Goal: Find specific page/section: Find specific page/section

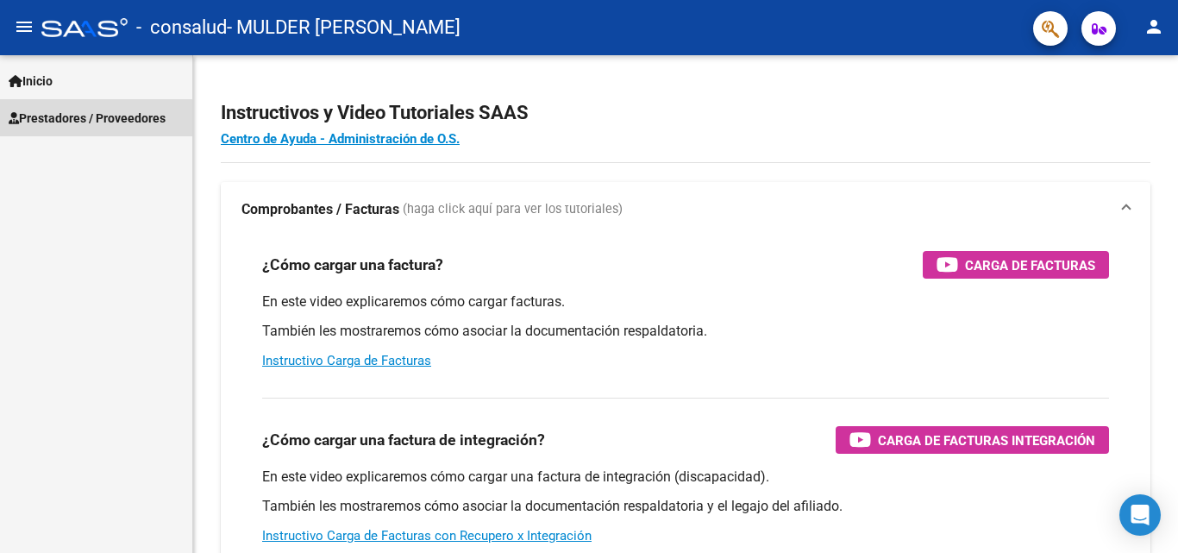
click at [45, 122] on span "Prestadores / Proveedores" at bounding box center [87, 118] width 157 height 19
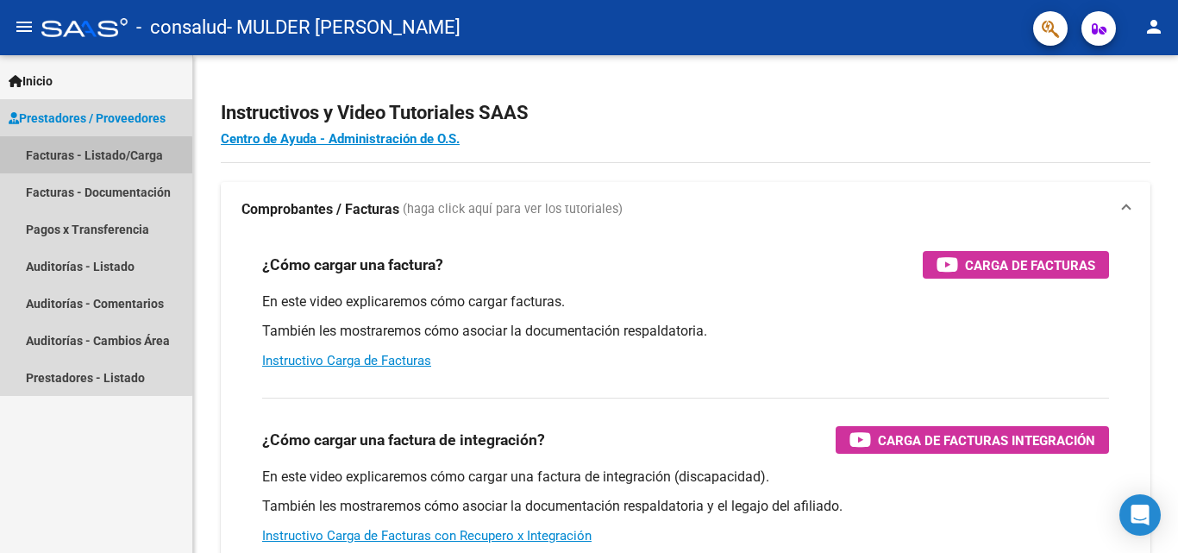
click at [68, 158] on link "Facturas - Listado/Carga" at bounding box center [96, 154] width 192 height 37
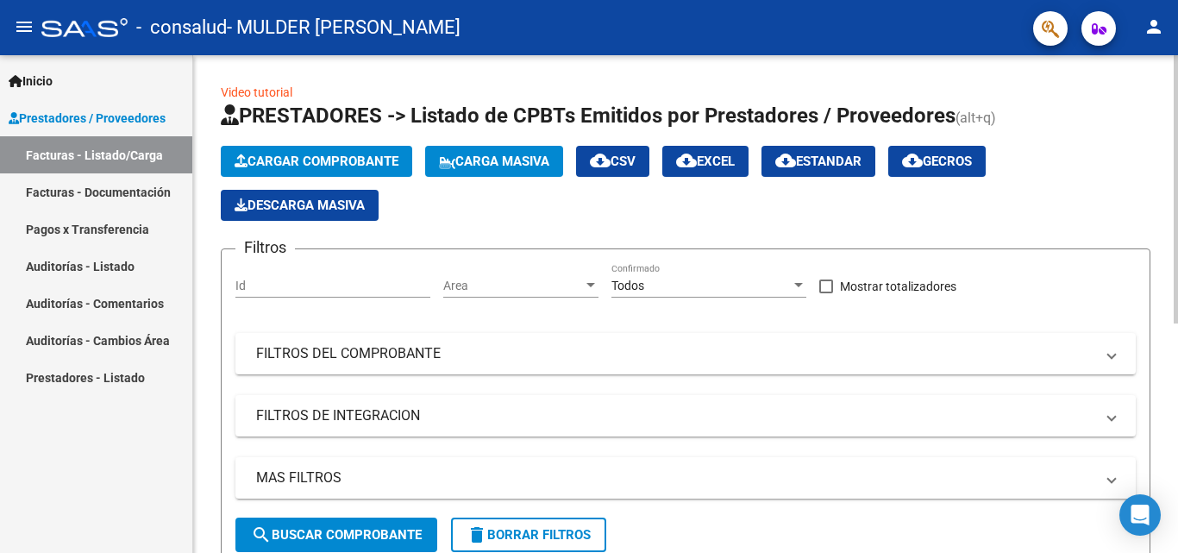
click at [213, 353] on div "Video tutorial PRESTADORES -> Listado de CPBTs Emitidos por Prestadores / Prove…" at bounding box center [685, 509] width 985 height 908
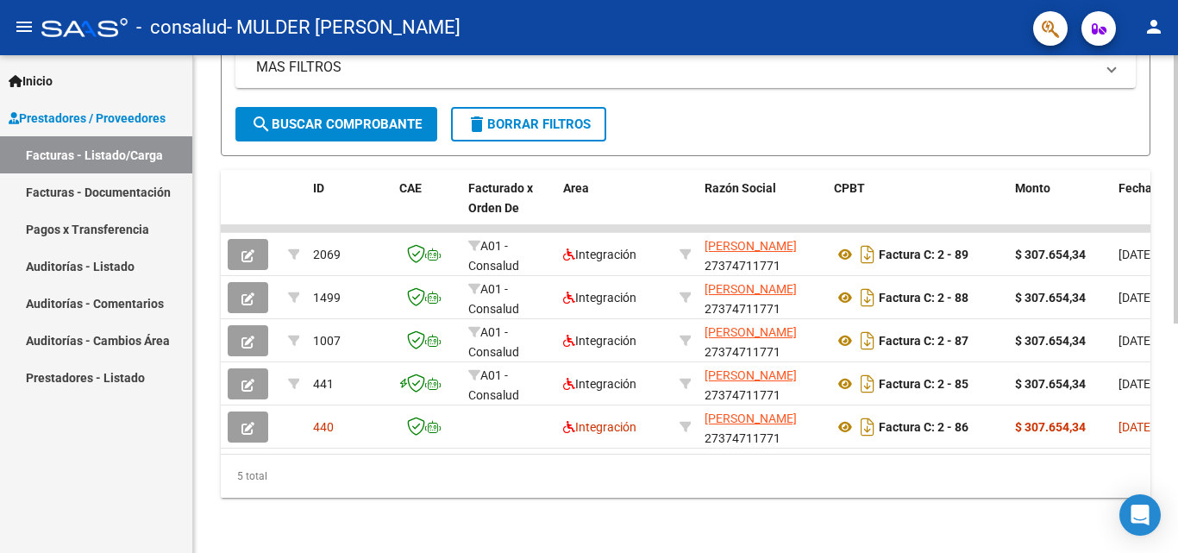
scroll to position [424, 0]
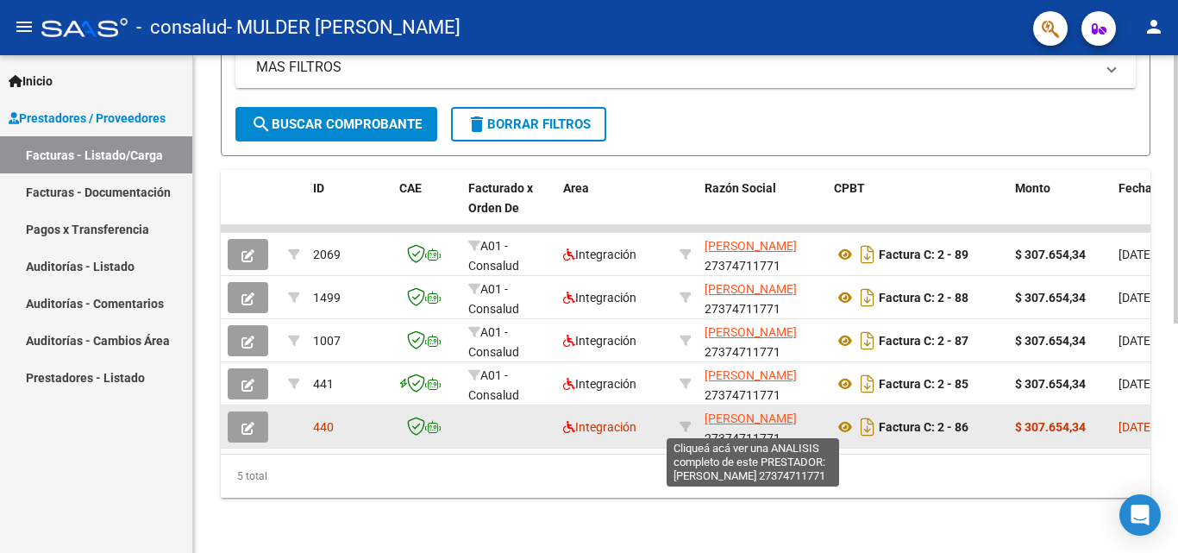
click at [736, 411] on span "[PERSON_NAME]" at bounding box center [751, 418] width 92 height 14
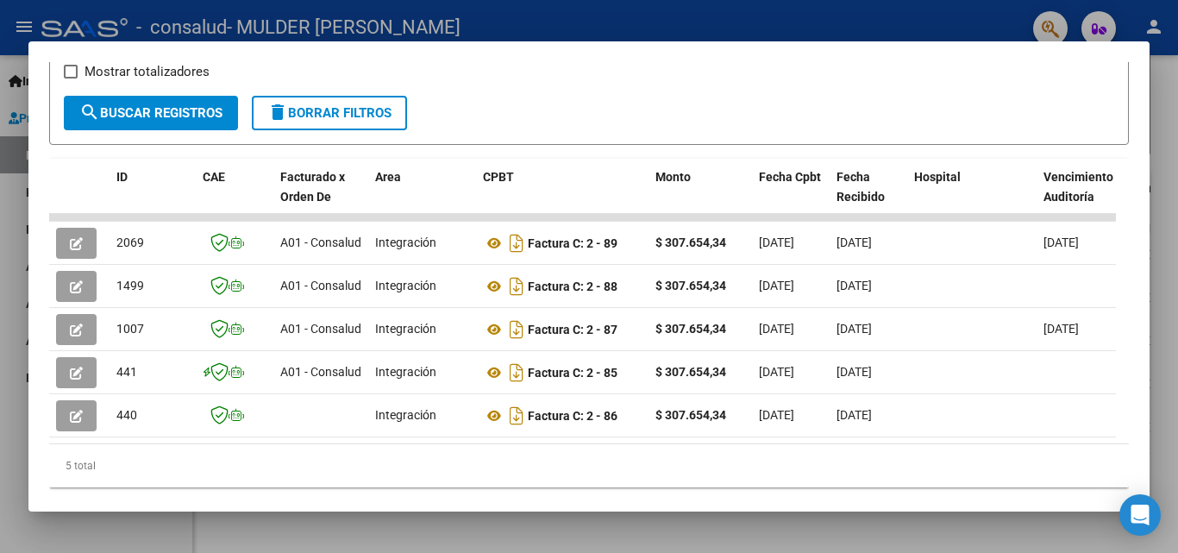
scroll to position [334, 0]
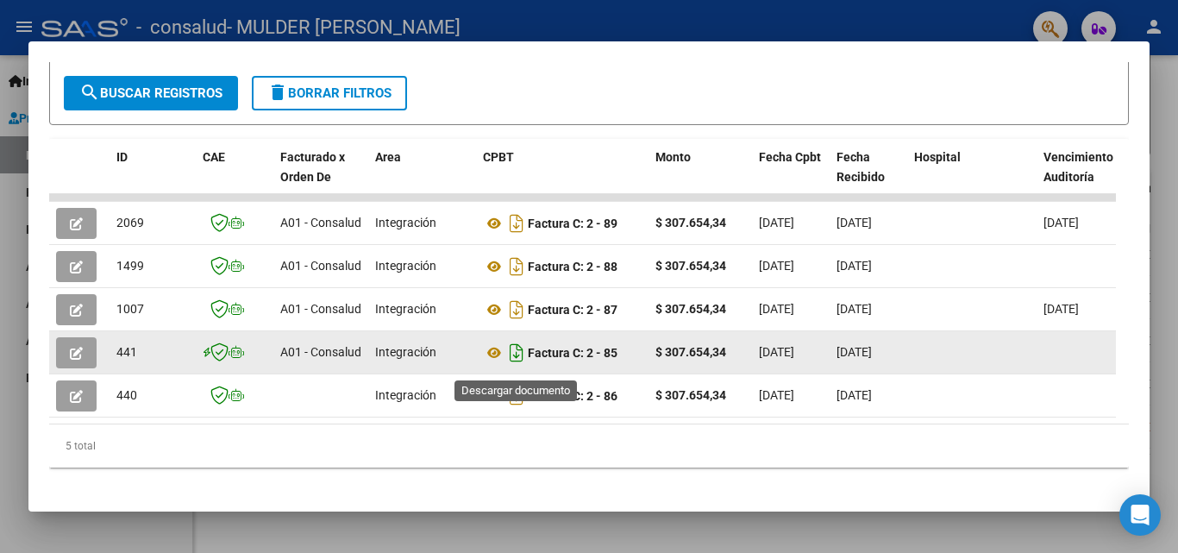
click at [513, 353] on icon "Descargar documento" at bounding box center [516, 353] width 22 height 28
click at [673, 362] on div "$ 307.654,34" at bounding box center [700, 352] width 90 height 20
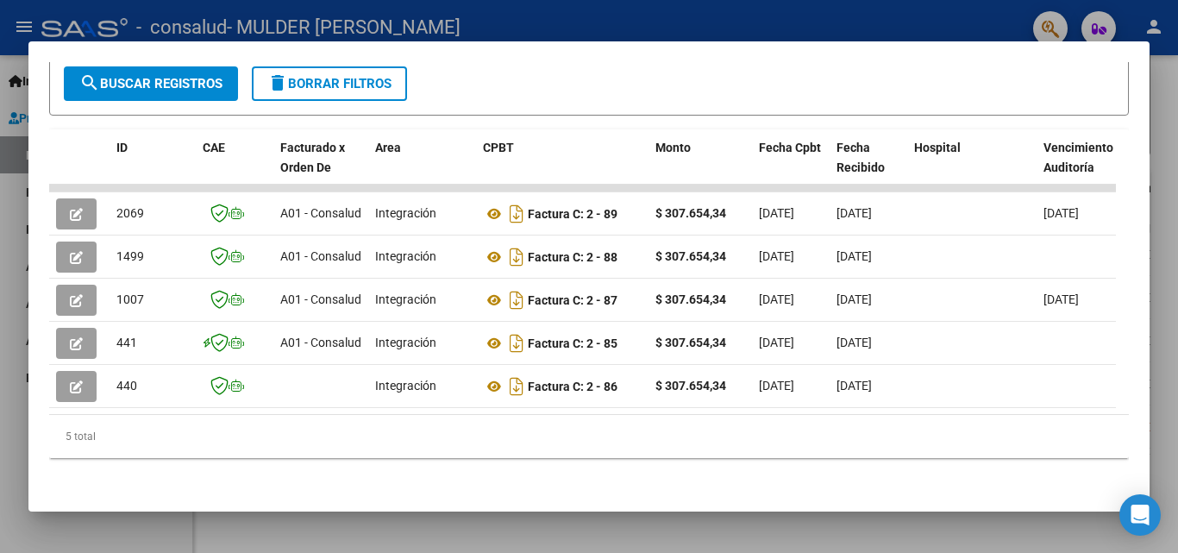
scroll to position [364, 0]
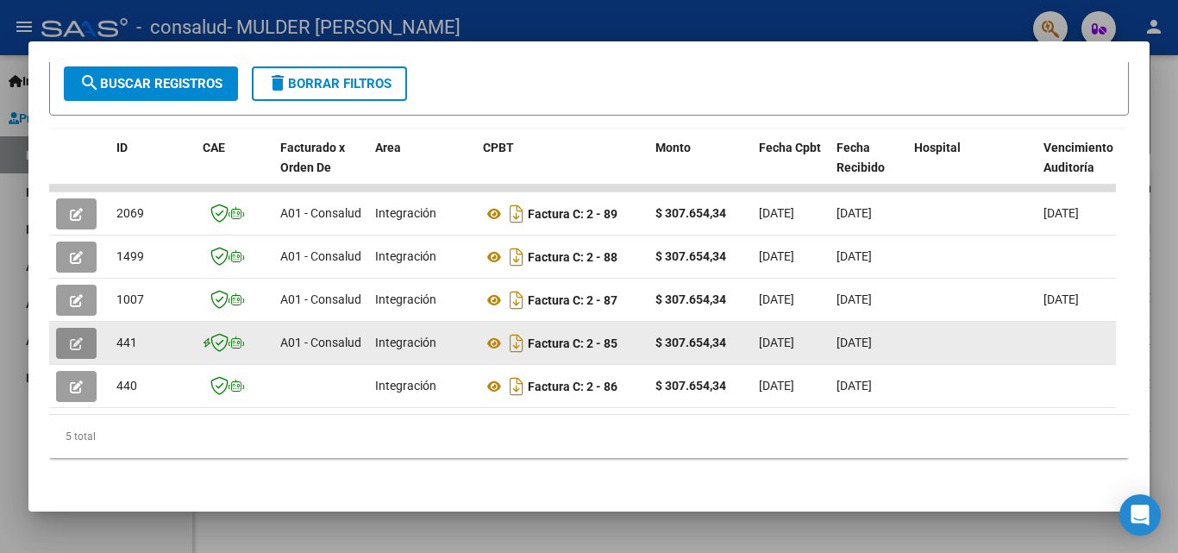
click at [74, 337] on icon "button" at bounding box center [76, 343] width 13 height 13
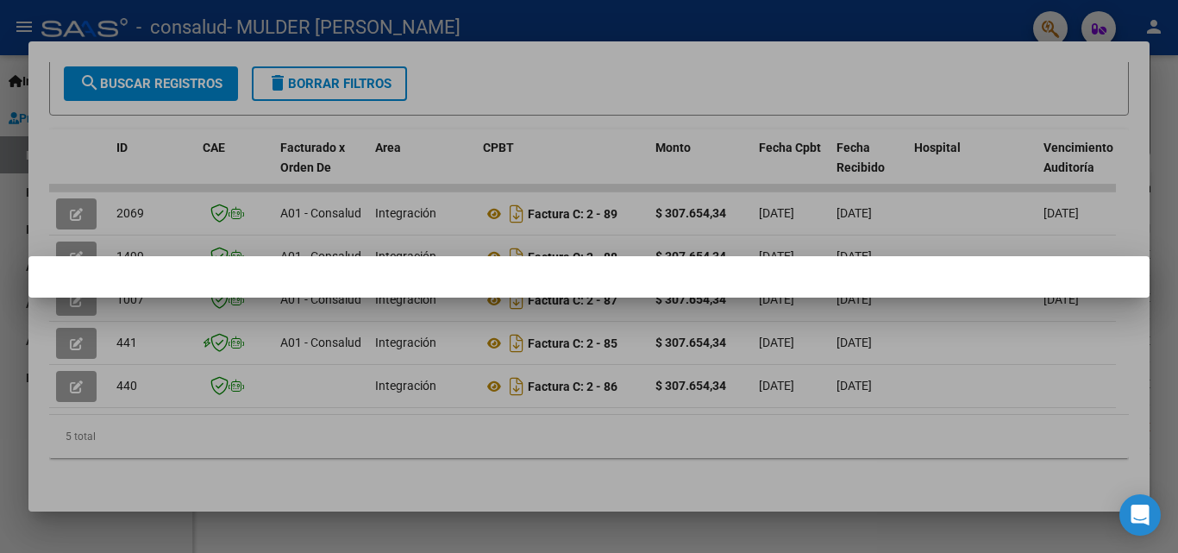
click at [584, 329] on div at bounding box center [589, 276] width 1178 height 553
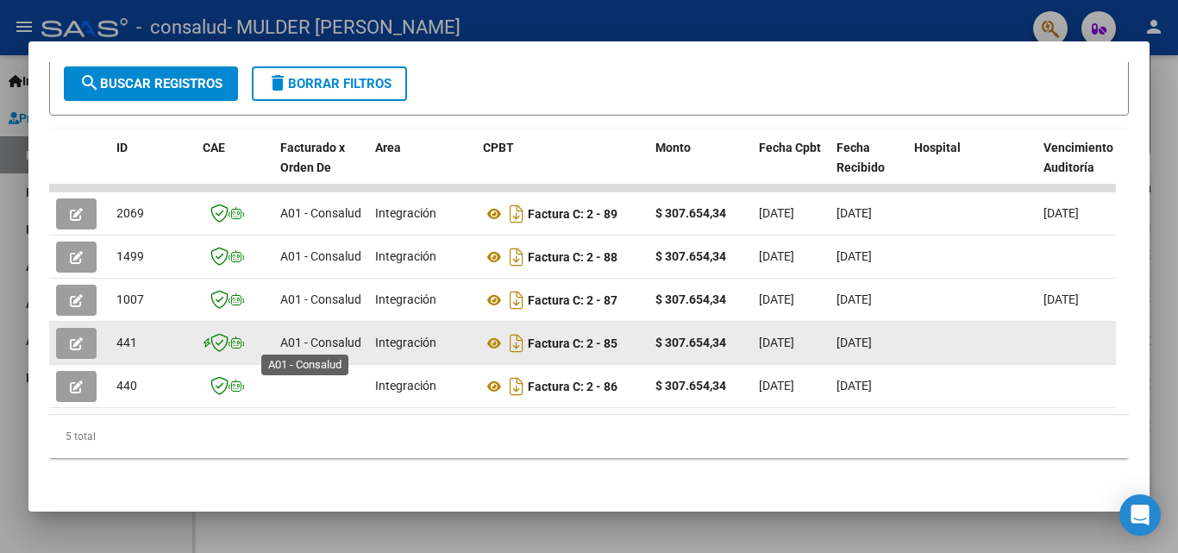
click at [316, 336] on span "A01 - Consalud" at bounding box center [320, 342] width 81 height 14
click at [62, 332] on button "button" at bounding box center [76, 343] width 41 height 31
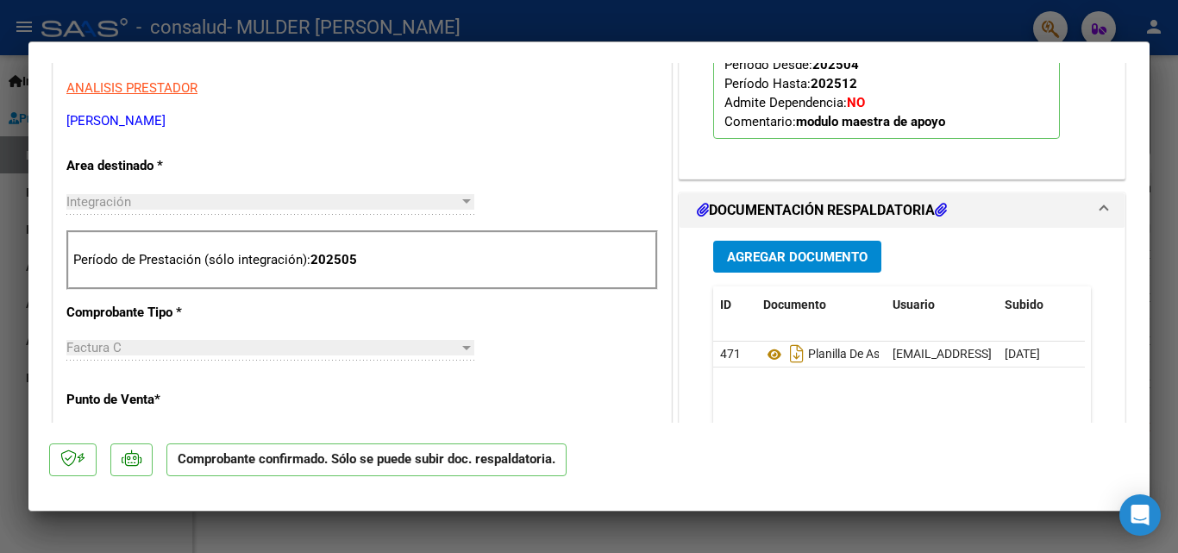
scroll to position [586, 0]
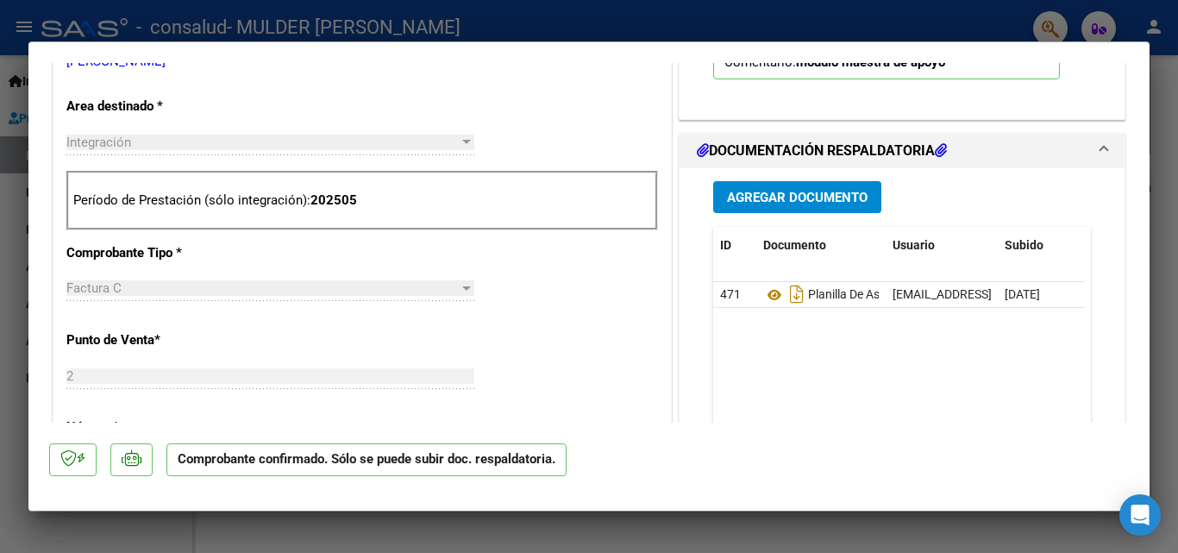
click at [0, 223] on div at bounding box center [589, 276] width 1178 height 553
click at [3, 221] on div at bounding box center [589, 276] width 1178 height 553
click at [3, 221] on link "Pagos x Transferencia" at bounding box center [96, 228] width 192 height 37
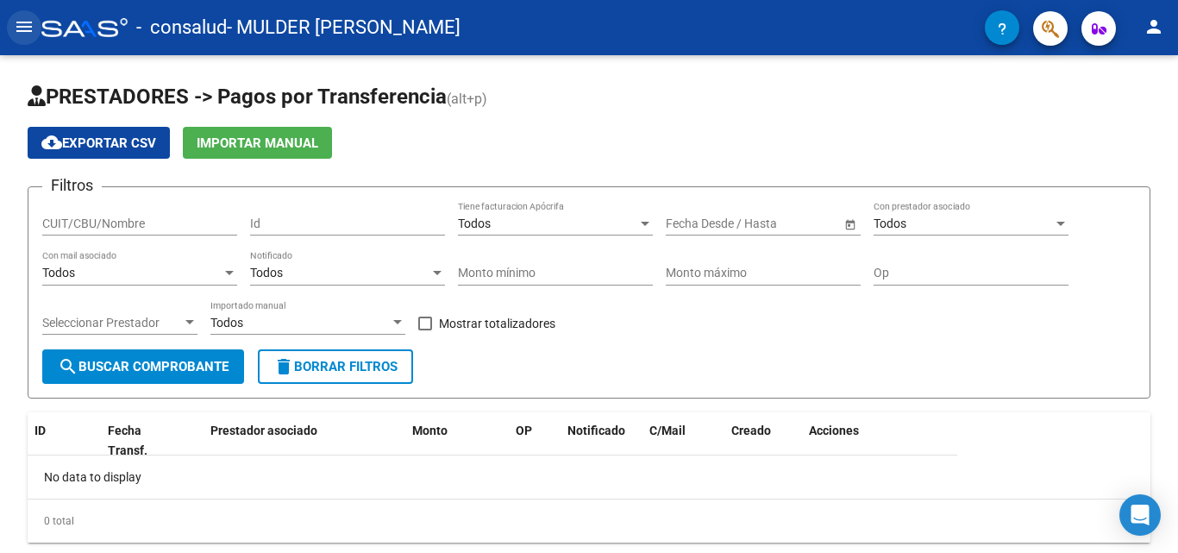
click at [23, 28] on mat-icon "menu" at bounding box center [24, 26] width 21 height 21
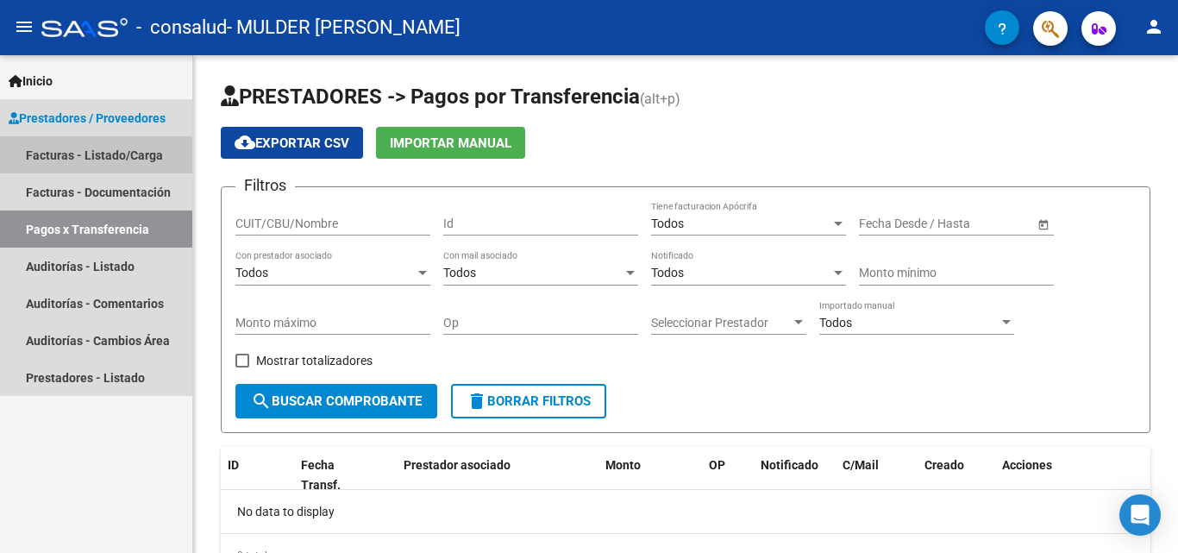
click at [101, 159] on link "Facturas - Listado/Carga" at bounding box center [96, 154] width 192 height 37
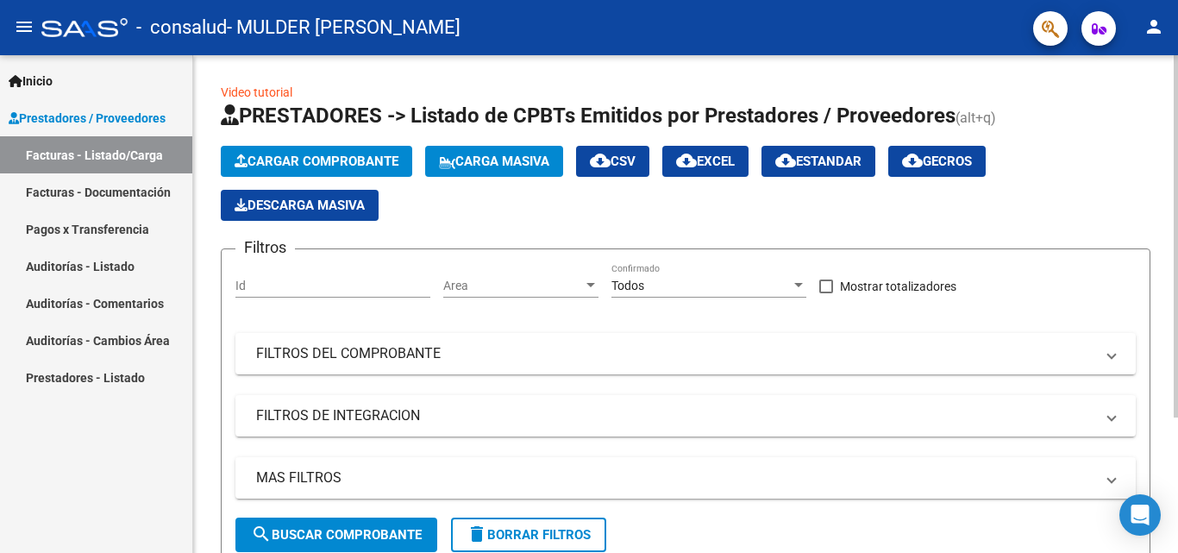
click at [210, 391] on div "Video tutorial PRESTADORES -> Listado de CPBTs Emitidos por Prestadores / Prove…" at bounding box center [685, 509] width 985 height 908
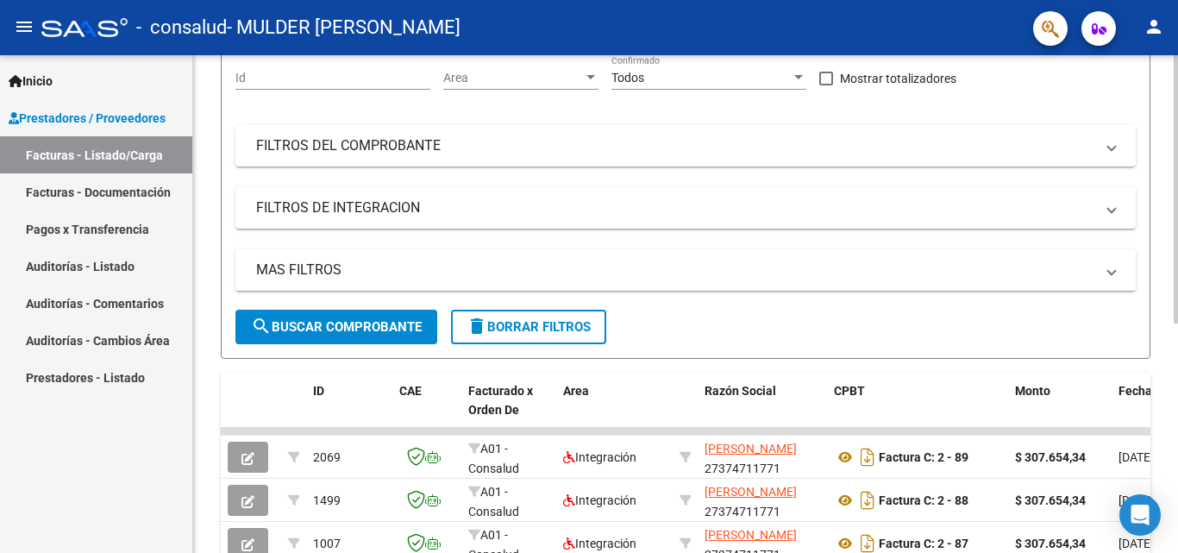
scroll to position [424, 0]
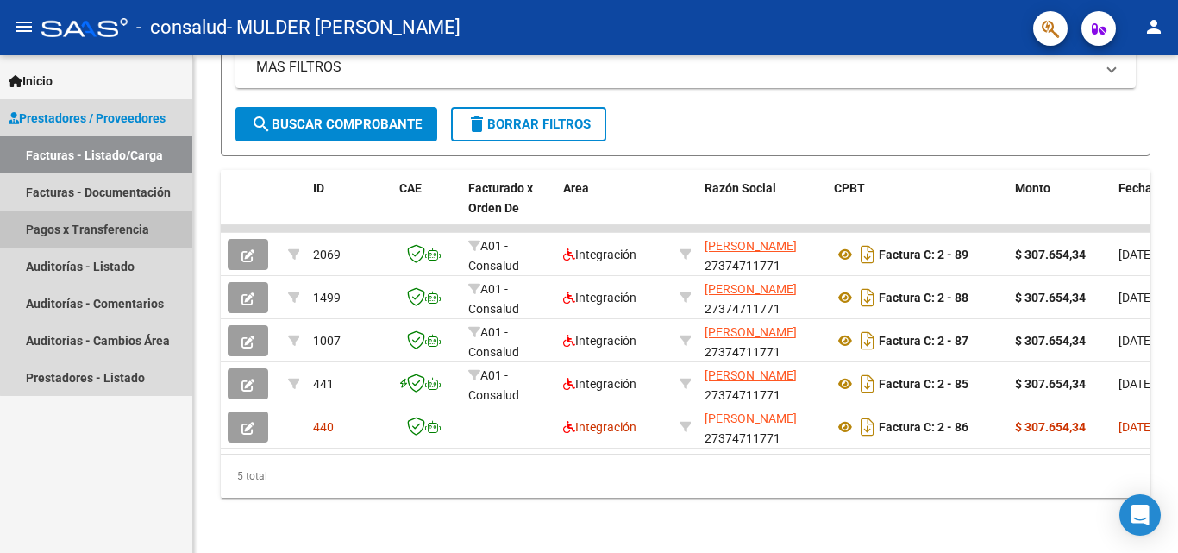
click at [129, 229] on link "Pagos x Transferencia" at bounding box center [96, 228] width 192 height 37
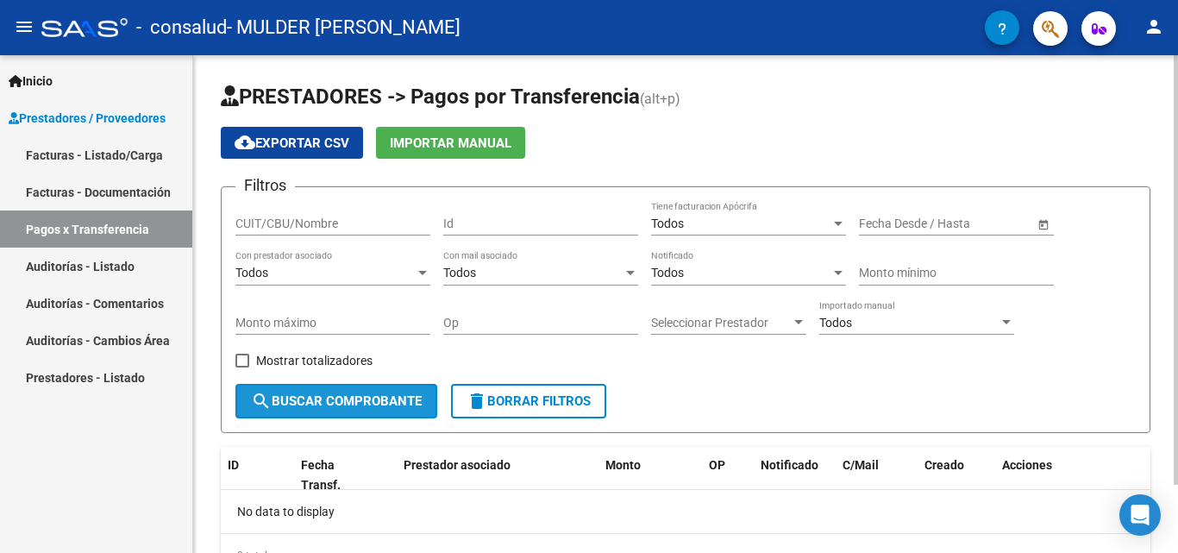
click at [353, 399] on span "search Buscar Comprobante" at bounding box center [336, 401] width 171 height 16
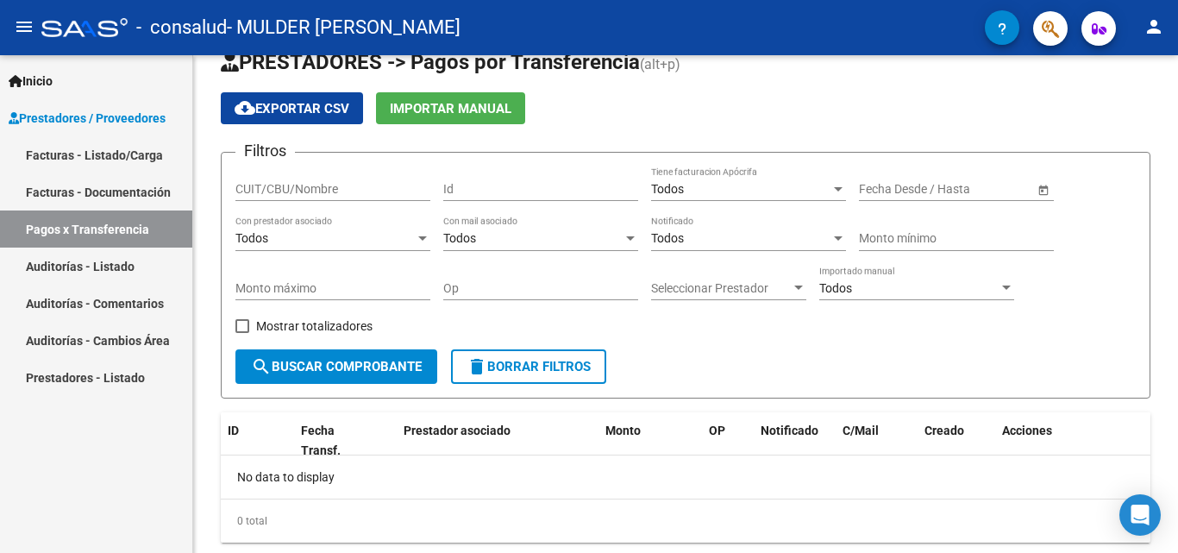
click at [110, 163] on link "Facturas - Listado/Carga" at bounding box center [96, 154] width 192 height 37
